Goal: Transaction & Acquisition: Download file/media

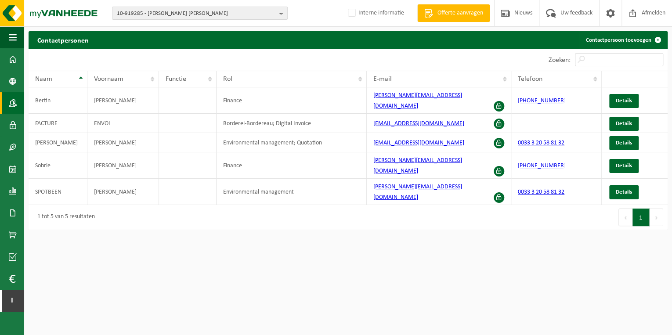
click at [177, 14] on span "10-919285 - LEBRUN TRAITEUR - WAVRIN" at bounding box center [196, 13] width 159 height 13
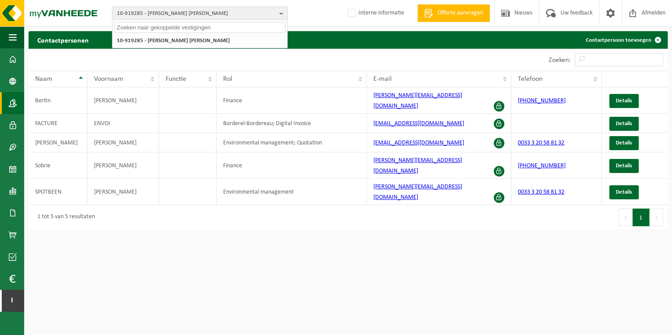
click at [178, 28] on input "text" at bounding box center [199, 27] width 171 height 11
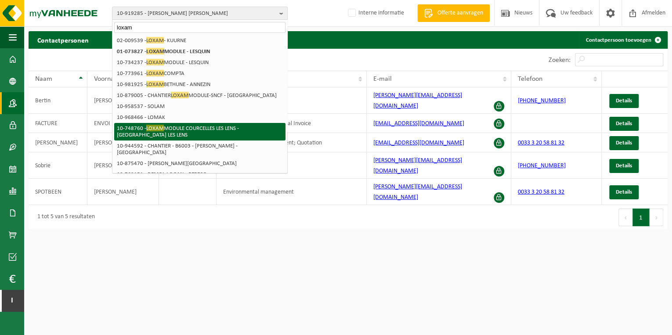
type input "loxam"
click at [174, 123] on li "10-748760 - LOXAM MODULE COURCELLES LES LENS - COURCELLES LES LENS" at bounding box center [199, 132] width 171 height 18
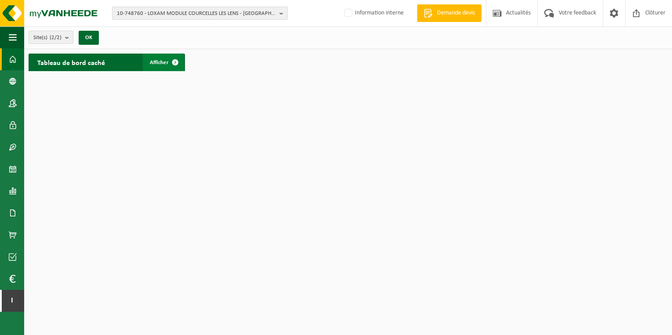
click at [164, 62] on span "Afficher" at bounding box center [159, 63] width 19 height 6
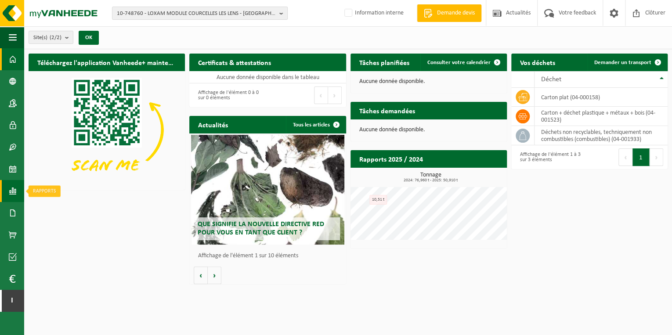
click at [13, 186] on span at bounding box center [13, 191] width 8 height 22
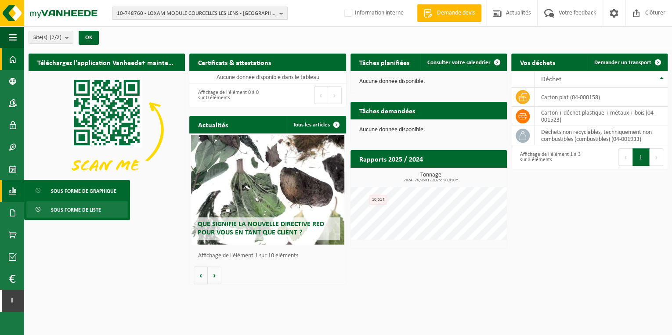
click at [84, 209] on span "Sous forme de liste" at bounding box center [76, 210] width 50 height 17
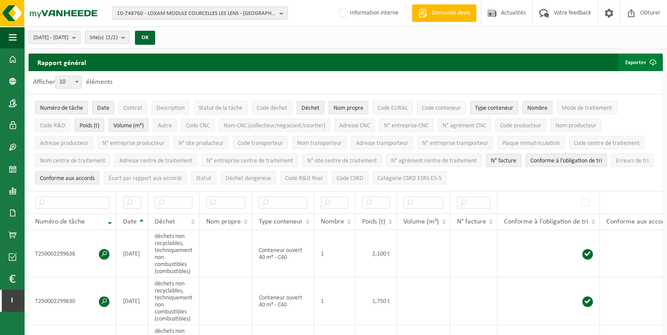
click at [640, 65] on button "Exporter" at bounding box center [640, 63] width 44 height 18
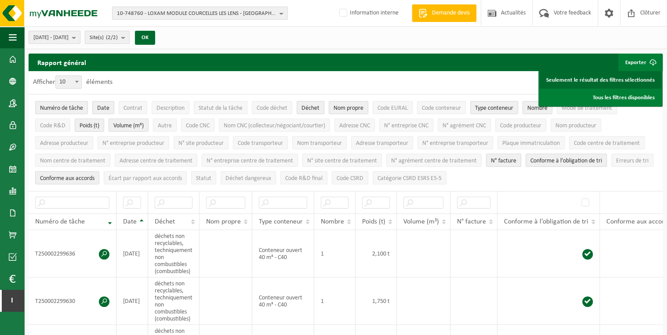
click at [620, 79] on link "Seulement le résultat des filtres sélectionnés" at bounding box center [601, 80] width 122 height 18
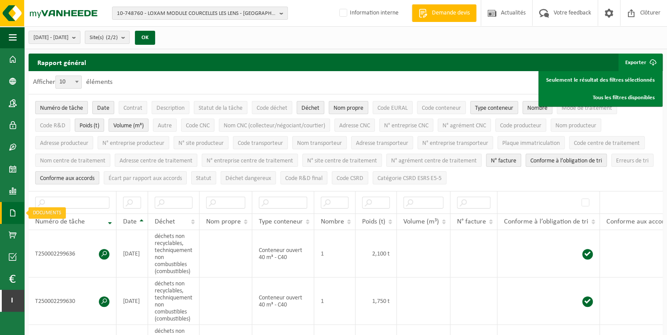
click at [13, 208] on span at bounding box center [13, 213] width 8 height 22
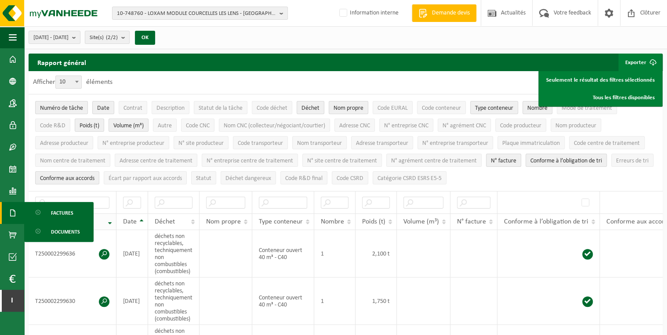
click at [63, 212] on span "Factures" at bounding box center [62, 213] width 22 height 17
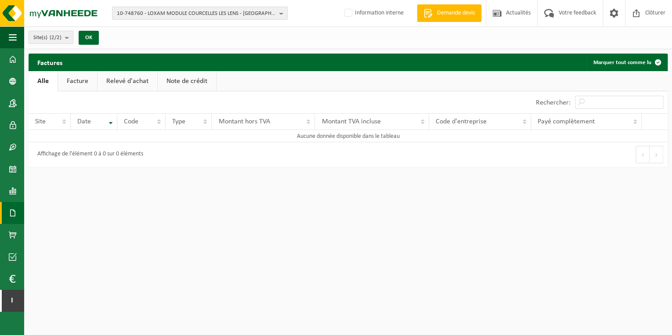
click at [80, 81] on link "Facture" at bounding box center [77, 81] width 39 height 20
click at [80, 81] on link "Facture" at bounding box center [78, 81] width 40 height 20
click at [128, 80] on link "Relevé d'achat" at bounding box center [128, 81] width 60 height 20
click at [67, 39] on b "submit" at bounding box center [69, 37] width 8 height 12
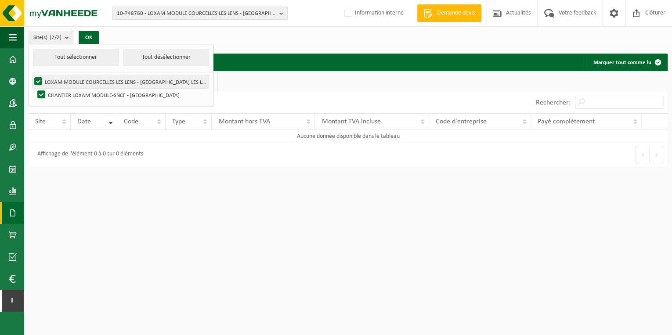
click at [106, 84] on label "LOXAM MODULE COURCELLES LES LENS - [GEOGRAPHIC_DATA] LES LENS" at bounding box center [121, 81] width 176 height 13
click at [31, 75] on input "LOXAM MODULE COURCELLES LES LENS - [GEOGRAPHIC_DATA] LES LENS" at bounding box center [31, 75] width 0 height 0
checkbox input "false"
click at [87, 94] on label "CHANTIER LOXAM MODULE-SNCF - [GEOGRAPHIC_DATA]" at bounding box center [122, 94] width 173 height 13
click at [34, 88] on input "CHANTIER LOXAM MODULE-SNCF - [GEOGRAPHIC_DATA]" at bounding box center [34, 88] width 0 height 0
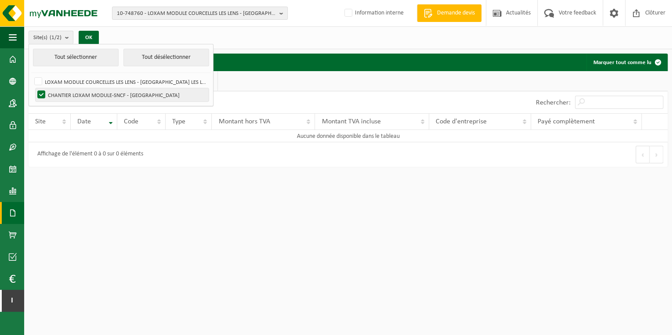
checkbox input "false"
click at [90, 82] on label "LOXAM MODULE COURCELLES LES LENS - [GEOGRAPHIC_DATA] LES LENS" at bounding box center [121, 81] width 176 height 13
click at [31, 75] on input "LOXAM MODULE COURCELLES LES LENS - [GEOGRAPHIC_DATA] LES LENS" at bounding box center [31, 75] width 0 height 0
checkbox input "true"
click at [124, 164] on div "Affichage de l'élément 0 à 0 sur 0 éléments" at bounding box center [189, 154] width 320 height 25
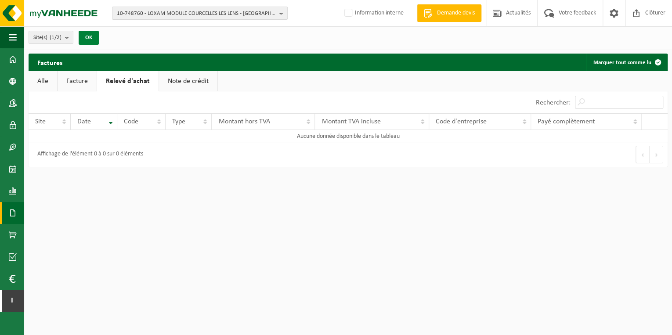
click at [92, 36] on button "OK" at bounding box center [89, 38] width 20 height 14
click at [7, 211] on link "Documents" at bounding box center [12, 213] width 24 height 22
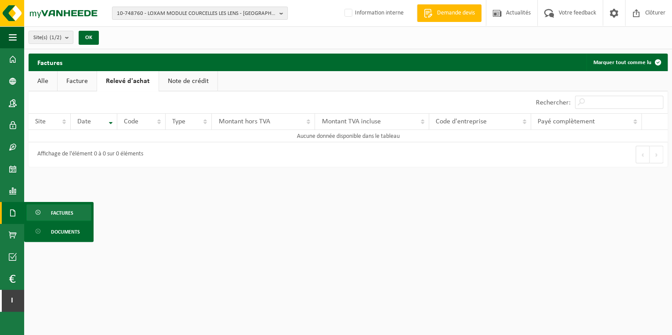
click at [83, 81] on link "Facture" at bounding box center [77, 81] width 39 height 20
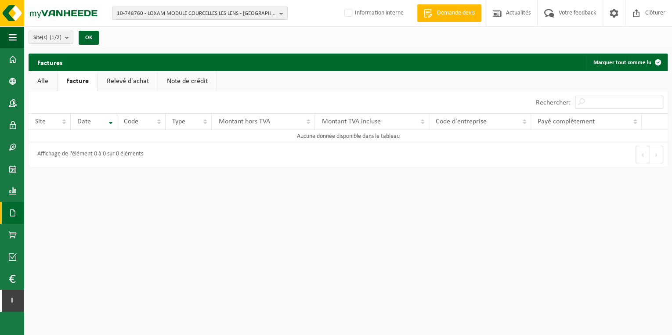
click at [211, 86] on link "Note de crédit" at bounding box center [187, 81] width 58 height 20
click at [134, 71] on link "Relevé d'achat" at bounding box center [127, 81] width 60 height 20
click at [78, 79] on link "Facture" at bounding box center [77, 81] width 39 height 20
click at [45, 76] on link "Alle" at bounding box center [43, 81] width 29 height 20
click at [216, 16] on span "10-748760 - LOXAM MODULE COURCELLES LES LENS - [GEOGRAPHIC_DATA]" at bounding box center [196, 13] width 159 height 13
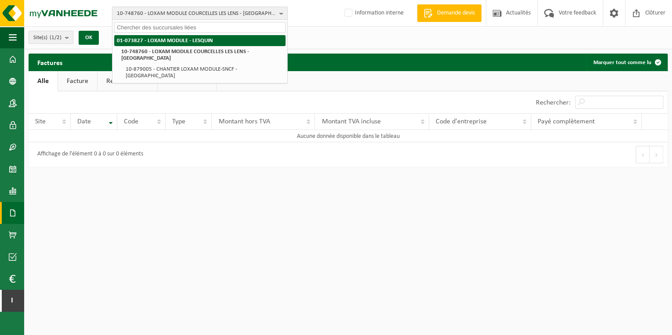
click at [200, 41] on strong "01-073827 - LOXAM MODULE - LESQUIN" at bounding box center [165, 41] width 96 height 6
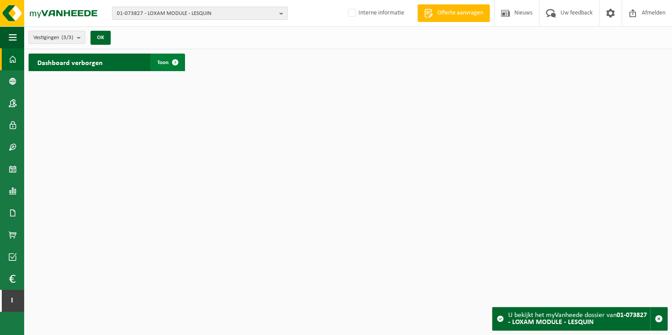
click at [167, 61] on span at bounding box center [176, 63] width 18 height 18
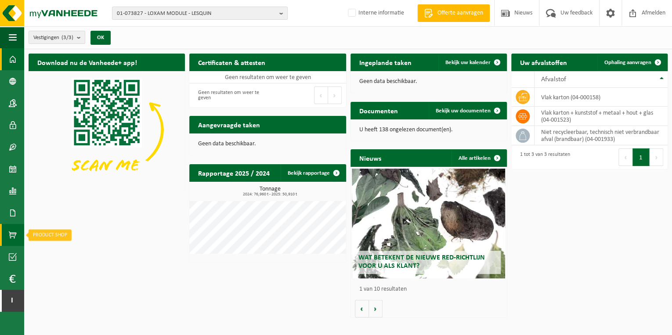
click at [15, 229] on span at bounding box center [13, 235] width 8 height 22
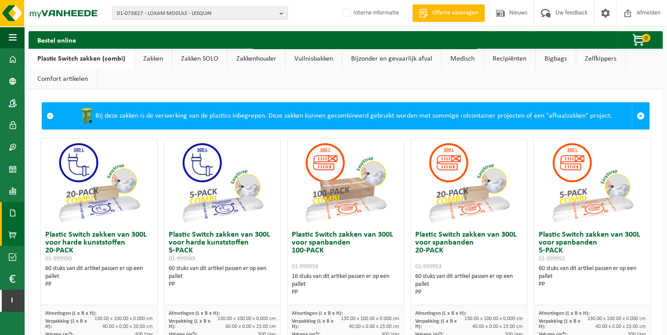
click at [12, 211] on span at bounding box center [13, 213] width 8 height 22
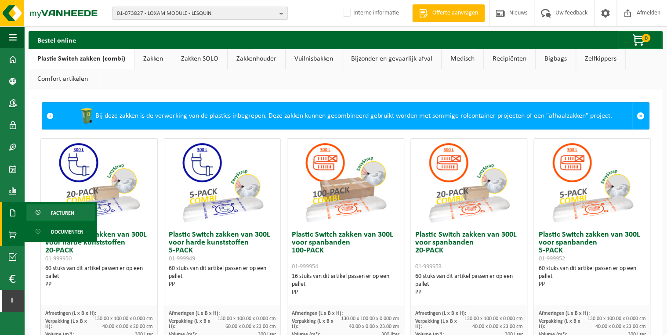
click at [68, 211] on span "Facturen" at bounding box center [62, 213] width 23 height 17
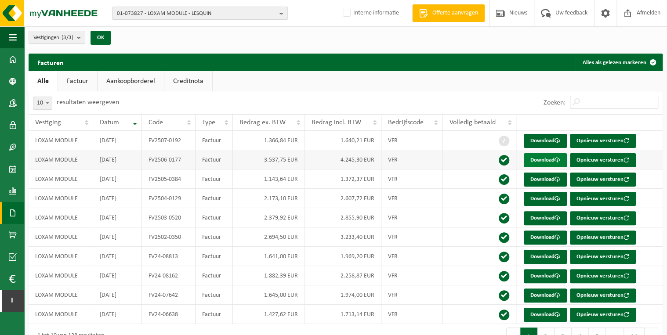
click at [549, 160] on link "Download" at bounding box center [545, 160] width 43 height 14
click at [545, 137] on link "Download" at bounding box center [545, 141] width 43 height 14
